Goal: Transaction & Acquisition: Purchase product/service

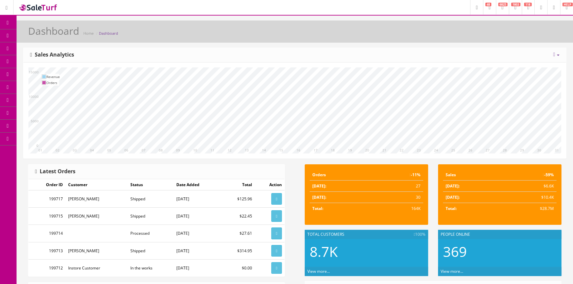
click at [45, 62] on span "POS Console" at bounding box center [50, 62] width 23 height 6
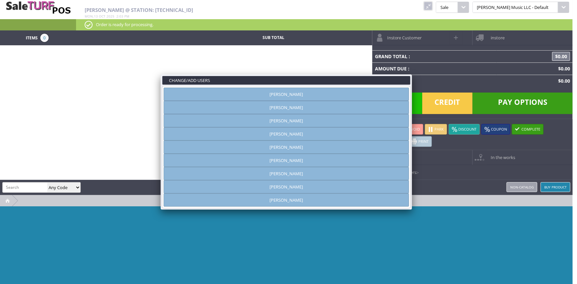
type input "[PERSON_NAME]"
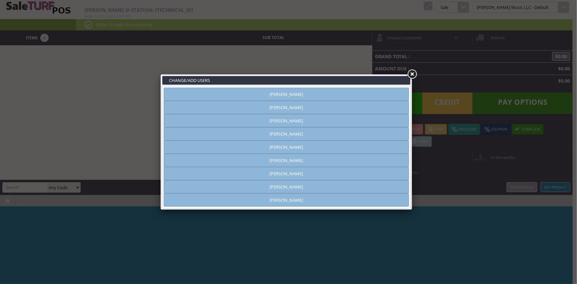
click at [295, 111] on link "Andrew Nelson" at bounding box center [286, 107] width 245 height 13
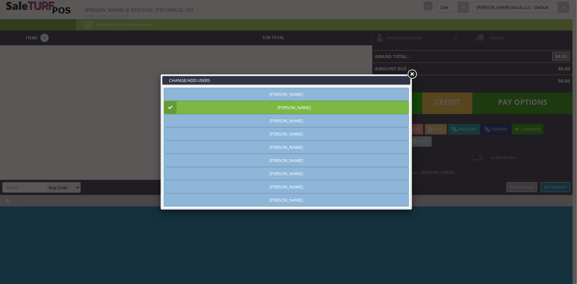
click at [408, 70] on link at bounding box center [412, 74] width 12 height 12
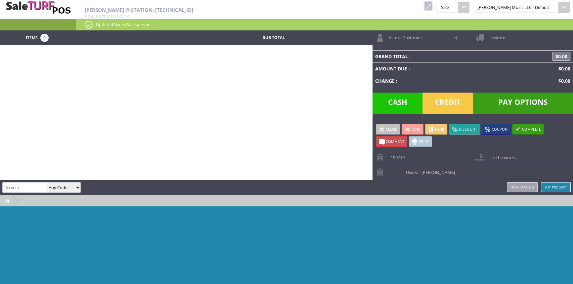
click at [433, 5] on link at bounding box center [428, 6] width 9 height 9
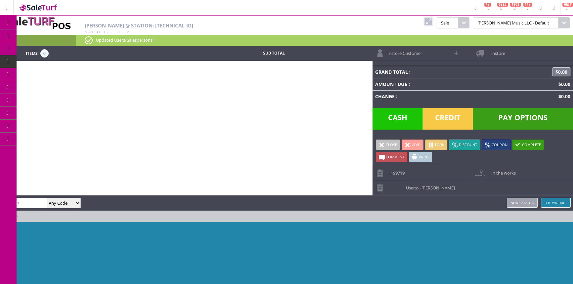
click at [32, 35] on link "Products" at bounding box center [51, 35] width 69 height 13
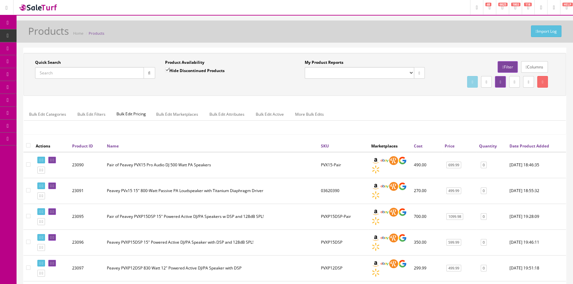
click at [96, 71] on input "Quick Search" at bounding box center [89, 73] width 109 height 12
type input "hns53xl"
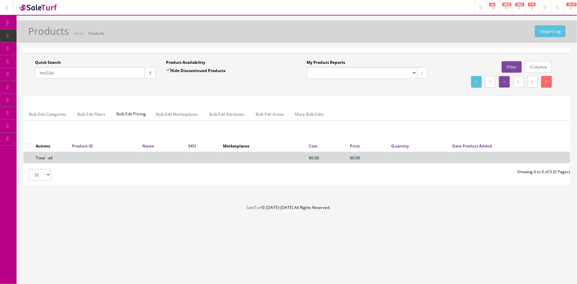
drag, startPoint x: 56, startPoint y: 78, endPoint x: 3, endPoint y: 60, distance: 56.6
click at [0, 63] on div "Research Trends Trending on Ebay Google Trends Amazon Insights (Login Before Cl…" at bounding box center [288, 142] width 577 height 284
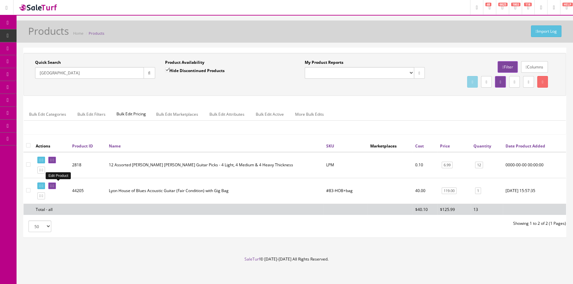
type input "lyon"
click at [52, 185] on icon at bounding box center [50, 186] width 1 height 4
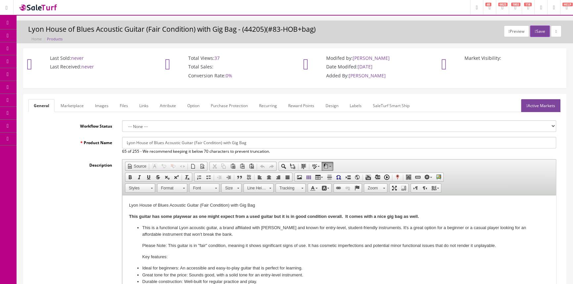
click at [99, 105] on link "Images" at bounding box center [102, 105] width 24 height 13
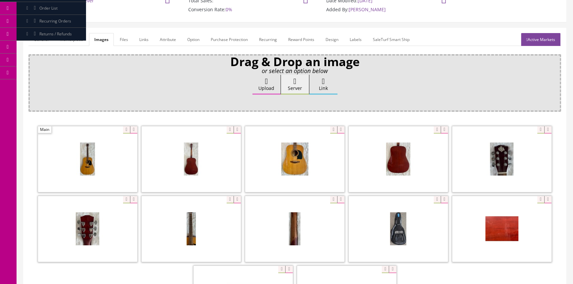
scroll to position [90, 0]
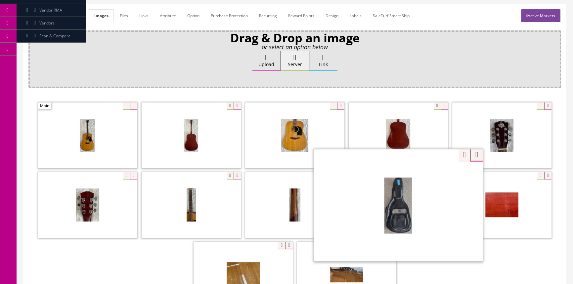
click at [433, 174] on div "Zoom" at bounding box center [398, 205] width 169 height 112
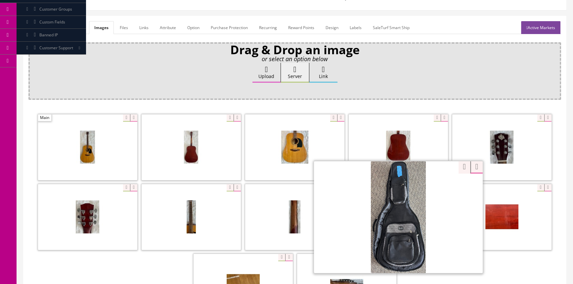
scroll to position [0, 0]
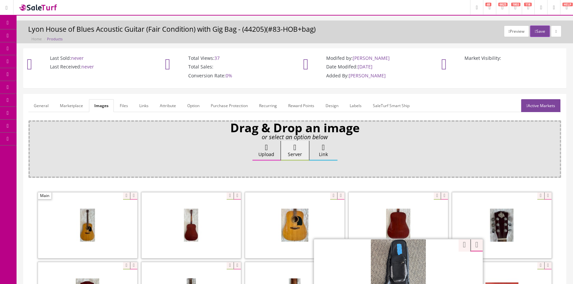
click at [33, 58] on link "POS Console" at bounding box center [51, 61] width 69 height 13
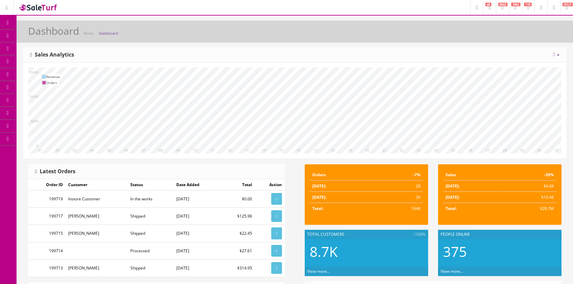
click at [45, 60] on span "POS Console" at bounding box center [50, 62] width 23 height 6
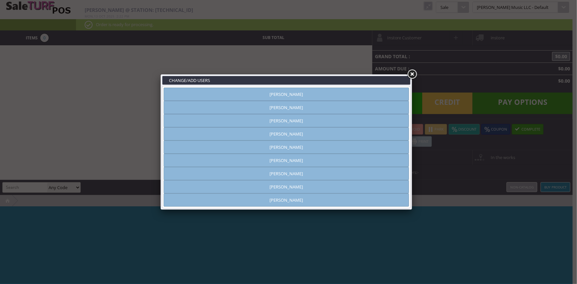
type input "[PERSON_NAME]"
click at [267, 190] on link "[PERSON_NAME]" at bounding box center [286, 186] width 245 height 13
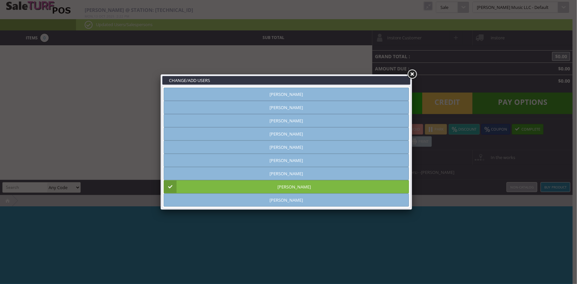
click at [412, 76] on link at bounding box center [412, 74] width 12 height 12
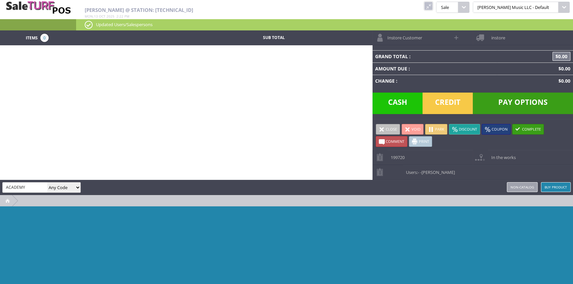
type input "ACADEMY"
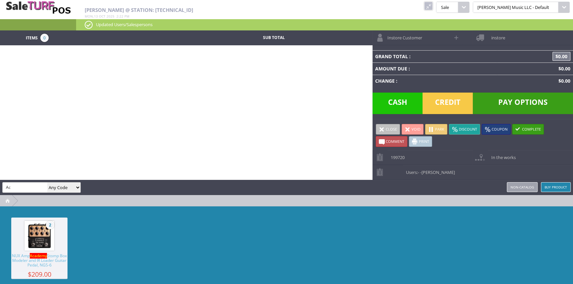
type input "A"
type input "Academy-145AU-3/4"
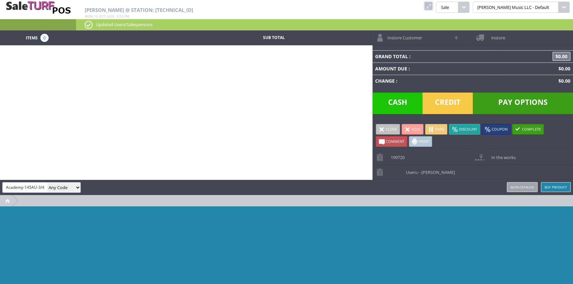
drag, startPoint x: 6, startPoint y: 186, endPoint x: 43, endPoint y: 189, distance: 37.5
click at [43, 189] on input "Academy-145AU-3/4" at bounding box center [25, 188] width 45 height 10
click at [433, 5] on link at bounding box center [428, 6] width 9 height 9
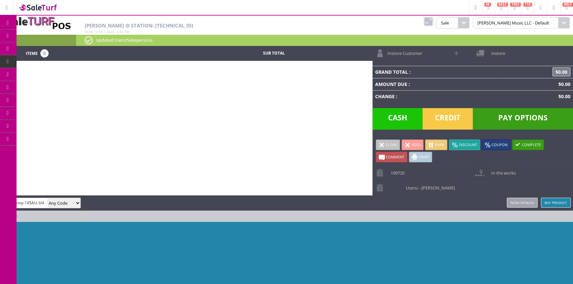
click at [56, 35] on span "Products" at bounding box center [48, 36] width 18 height 6
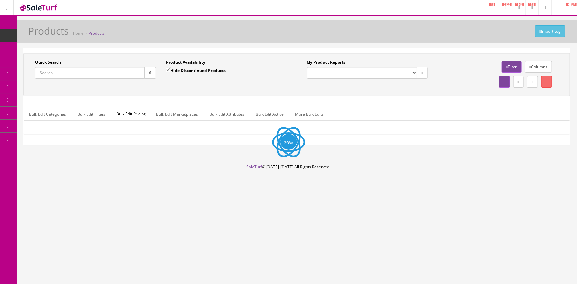
click at [56, 75] on input "Quick Search" at bounding box center [90, 73] width 110 height 12
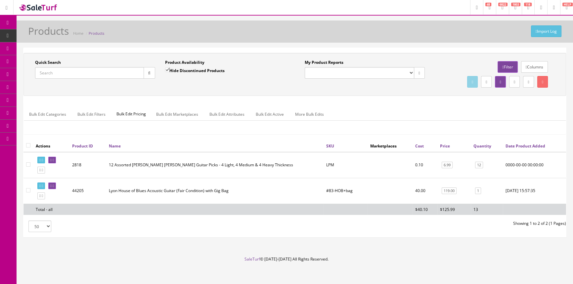
paste input "Academy-145AU-3/4"
type input "Academy-145AU-3/4"
drag, startPoint x: 167, startPoint y: 69, endPoint x: 162, endPoint y: 69, distance: 5.0
click at [167, 69] on input "Hide Discontinued Products" at bounding box center [167, 70] width 4 height 4
checkbox input "false"
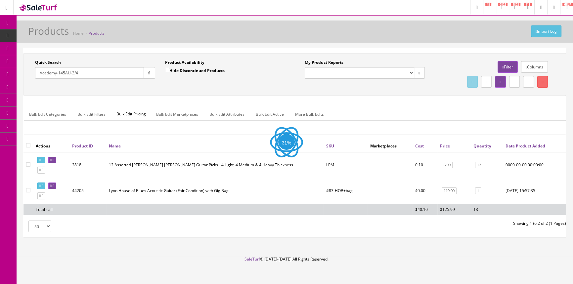
click at [151, 73] on button "button" at bounding box center [150, 73] width 12 height 12
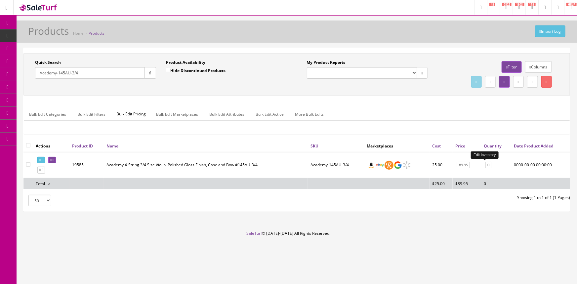
click at [485, 164] on link "0" at bounding box center [488, 165] width 6 height 7
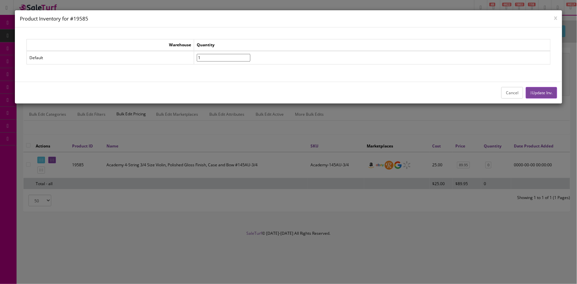
type input"] "1"
click at [250, 55] on input"] "1" at bounding box center [224, 58] width 54 height 8
click at [555, 92] on button "Update Inv." at bounding box center [541, 93] width 31 height 12
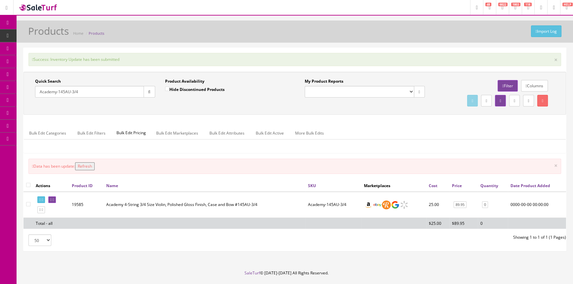
click at [91, 164] on button "Refresh" at bounding box center [85, 166] width 20 height 8
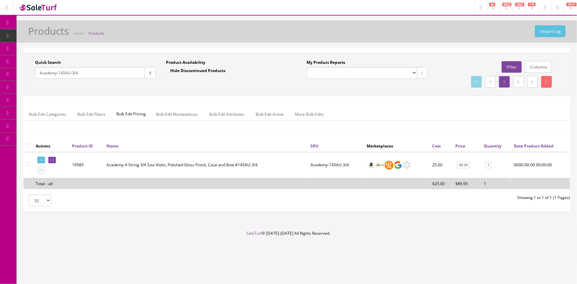
click at [50, 60] on span "POS Console" at bounding box center [50, 62] width 23 height 6
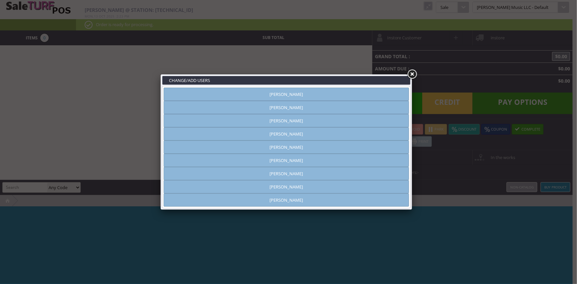
type input "[PERSON_NAME]"
click at [326, 185] on link "[PERSON_NAME]" at bounding box center [286, 186] width 245 height 13
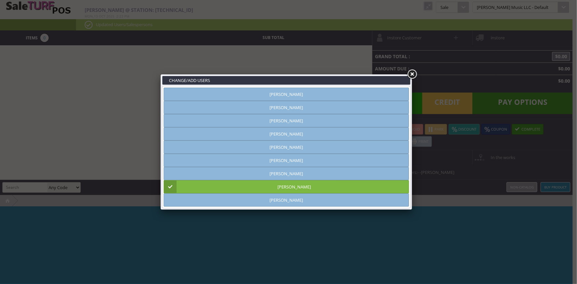
drag, startPoint x: 413, startPoint y: 75, endPoint x: 396, endPoint y: 81, distance: 18.4
click at [413, 75] on link at bounding box center [412, 74] width 12 height 12
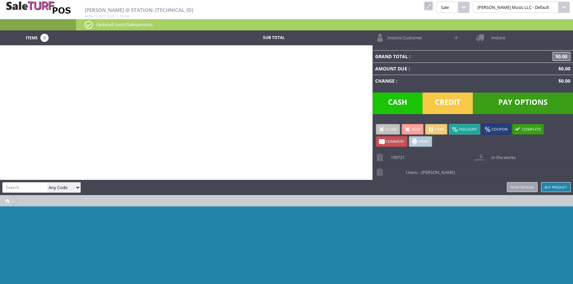
paste input "Academy-145AU-3/4"
type input "Academy-145AU-3/4"
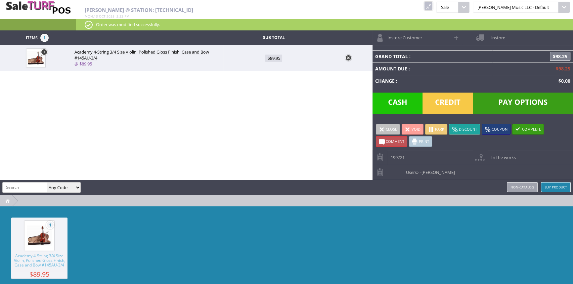
click at [510, 99] on span "Pay Options" at bounding box center [523, 103] width 100 height 21
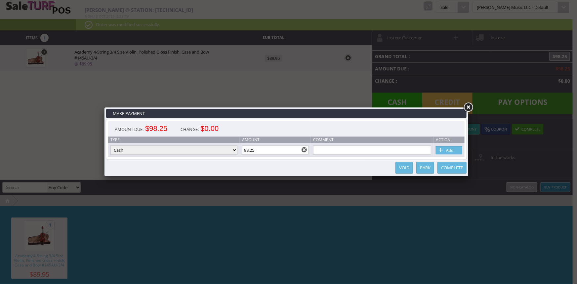
click at [267, 153] on input "98.25" at bounding box center [275, 150] width 67 height 9
type input "9"
click at [456, 150] on link "Add" at bounding box center [449, 150] width 26 height 8
type input "0"
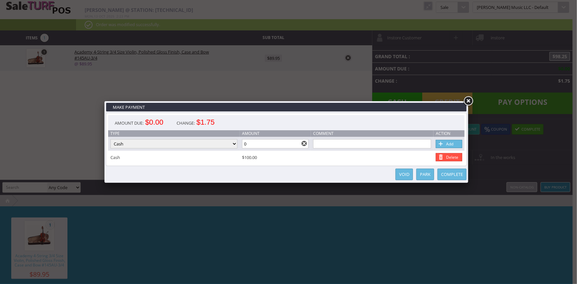
click at [460, 175] on link "Complete" at bounding box center [452, 175] width 29 height 12
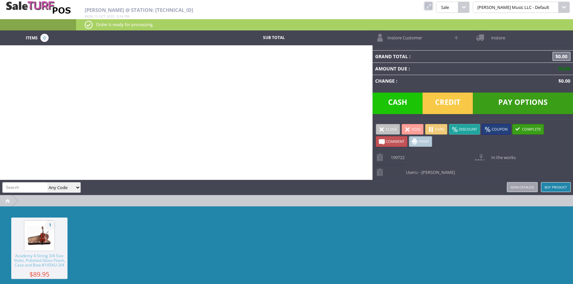
drag, startPoint x: 445, startPoint y: 4, endPoint x: 401, endPoint y: 10, distance: 44.3
click at [433, 4] on link at bounding box center [428, 6] width 9 height 9
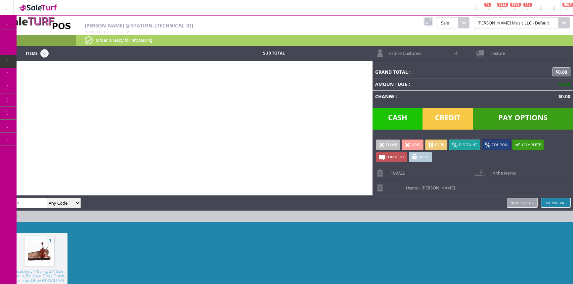
click at [49, 70] on link "Order List" at bounding box center [51, 74] width 69 height 13
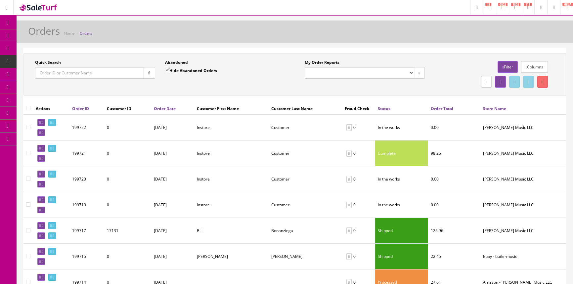
click at [51, 71] on link "Order List" at bounding box center [51, 74] width 69 height 13
click at [54, 61] on span "POS Console" at bounding box center [50, 62] width 23 height 6
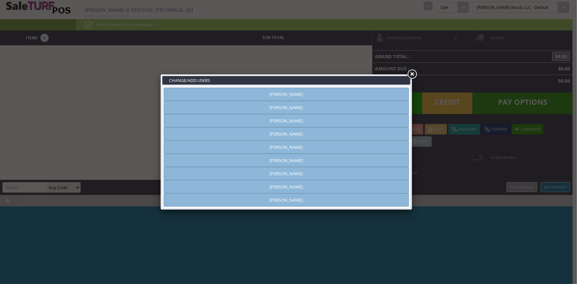
type input "[PERSON_NAME]"
click at [311, 104] on link "[PERSON_NAME]" at bounding box center [286, 107] width 245 height 13
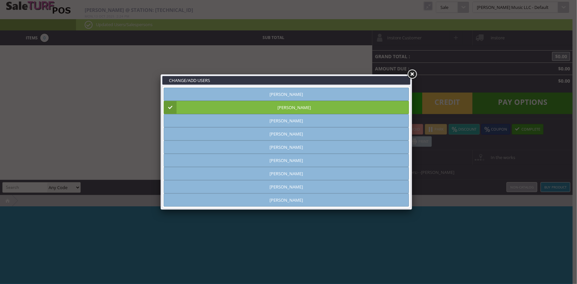
click at [413, 73] on link at bounding box center [412, 74] width 12 height 12
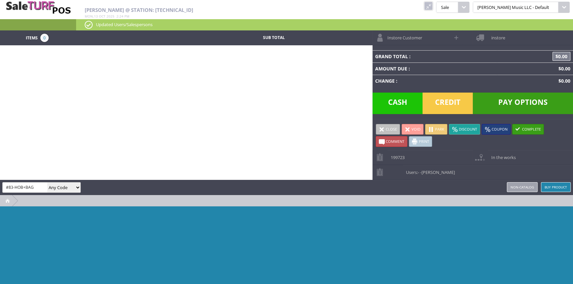
type input "#83-HOB+BAG"
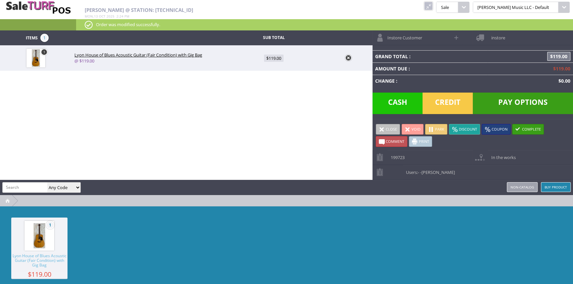
click at [274, 57] on span "$119.00" at bounding box center [274, 58] width 20 height 7
type input "119"
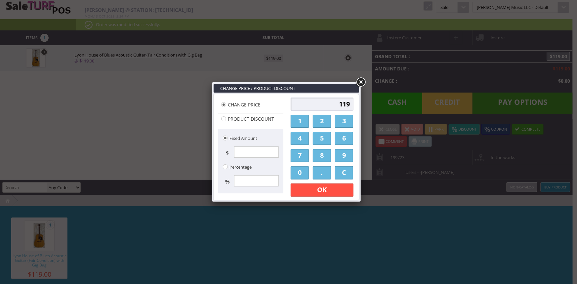
click at [344, 104] on input "119" at bounding box center [322, 104] width 63 height 13
type input "100.00"
click at [339, 192] on link "OK" at bounding box center [322, 190] width 63 height 13
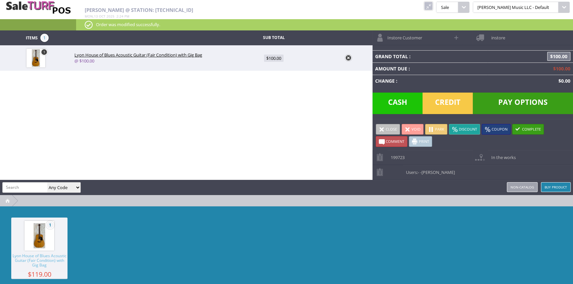
click at [440, 102] on span "Credit" at bounding box center [447, 103] width 50 height 21
